Goal: Task Accomplishment & Management: Manage account settings

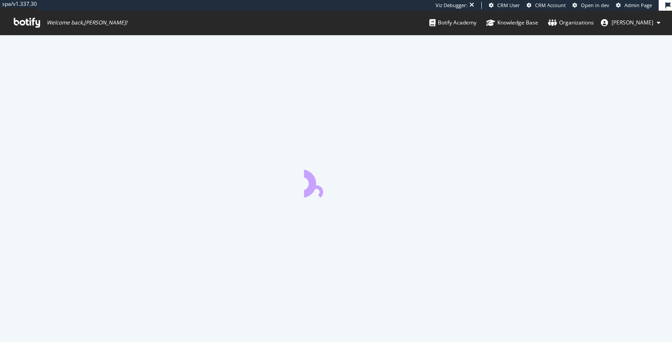
click at [632, 24] on span "Thomas Grange" at bounding box center [633, 23] width 42 height 8
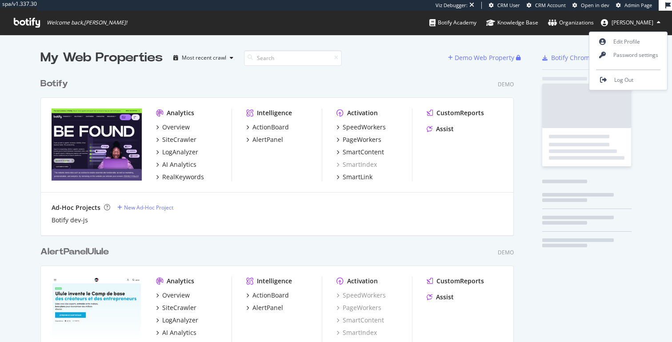
scroll to position [2114, 481]
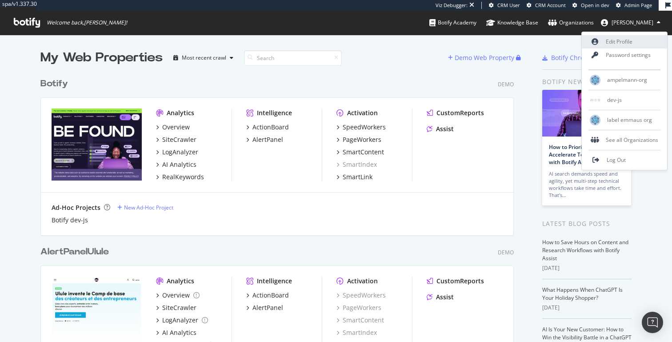
click at [634, 46] on link "Edit Profile" at bounding box center [624, 41] width 85 height 13
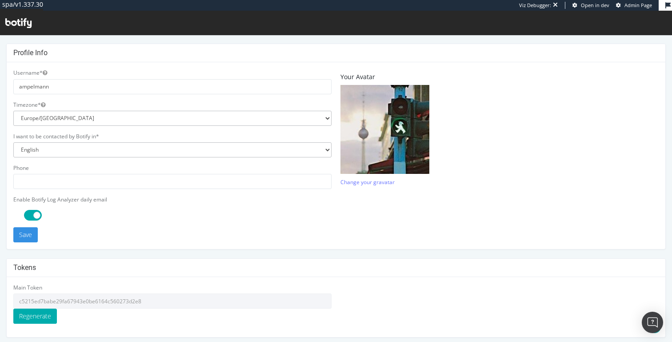
scroll to position [253, 0]
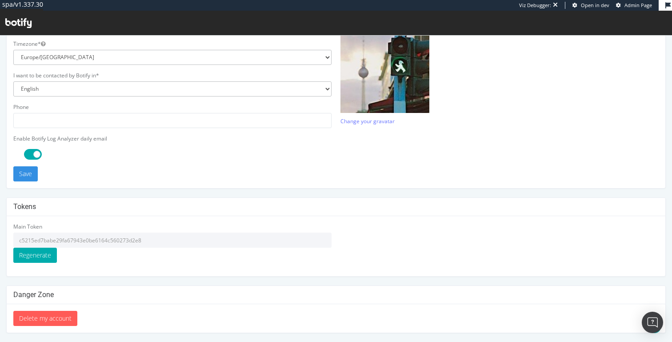
click at [145, 237] on input "c5215ed7babe29fa67943e0be6164c560273d2e8" at bounding box center [172, 240] width 318 height 15
